Goal: Task Accomplishment & Management: Manage account settings

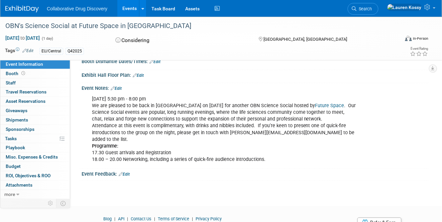
scroll to position [125, 0]
click at [20, 80] on link "0 Staff 0" at bounding box center [35, 83] width 70 height 9
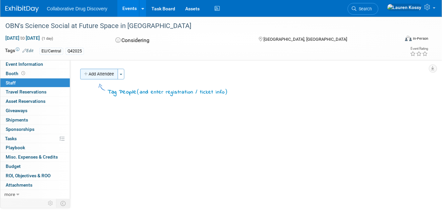
click at [82, 74] on button "Add Attendee" at bounding box center [99, 74] width 38 height 11
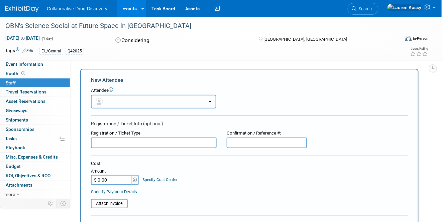
click at [110, 104] on button "button" at bounding box center [153, 102] width 125 height 14
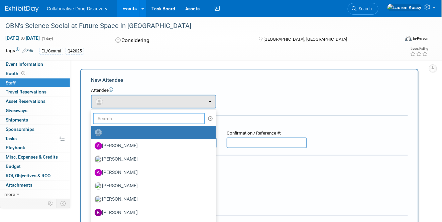
click at [114, 118] on input "text" at bounding box center [149, 118] width 112 height 11
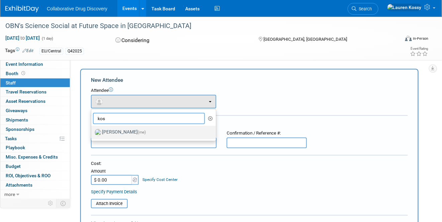
type input "kos"
click at [116, 134] on label "[PERSON_NAME] (me)" at bounding box center [152, 132] width 115 height 11
click at [92, 134] on input "[PERSON_NAME] (me)" at bounding box center [90, 132] width 4 height 4
select select "8c9dd01d-2dad-4301-b4a0-7d7cbca24d31"
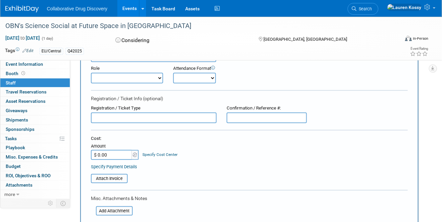
scroll to position [148, 0]
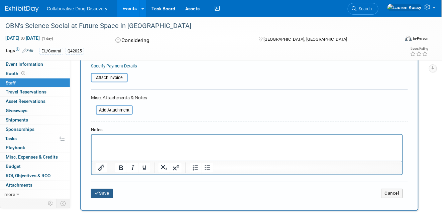
click at [107, 189] on button "Save" at bounding box center [102, 193] width 22 height 9
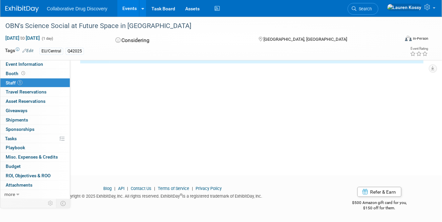
scroll to position [0, 0]
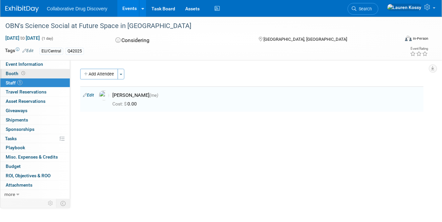
click at [50, 72] on link "Booth" at bounding box center [35, 73] width 70 height 9
